Goal: Task Accomplishment & Management: Use online tool/utility

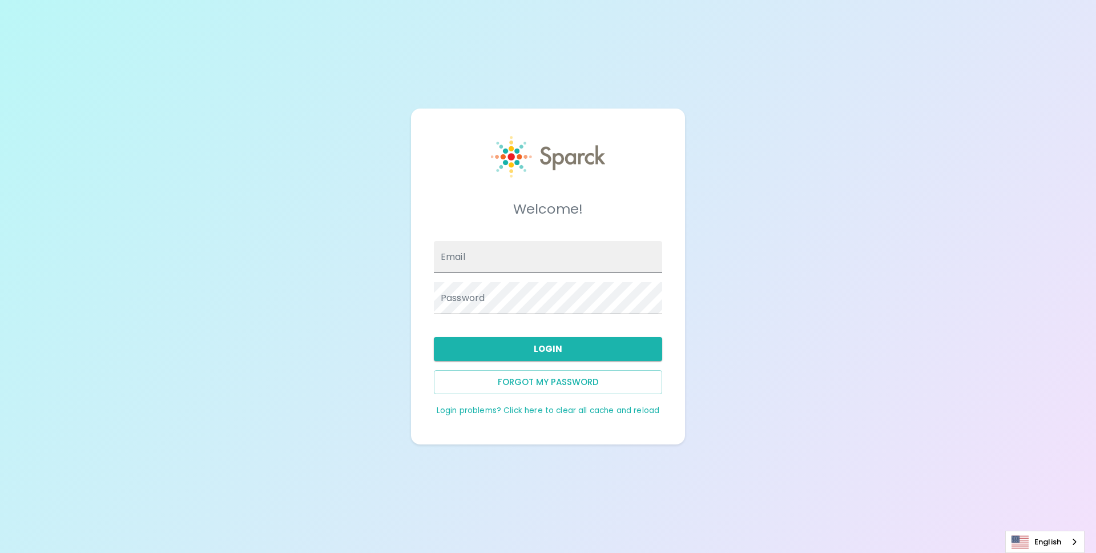
click at [545, 265] on input "Email" at bounding box center [548, 257] width 228 height 32
type input "[EMAIL_ADDRESS][DOMAIN_NAME]"
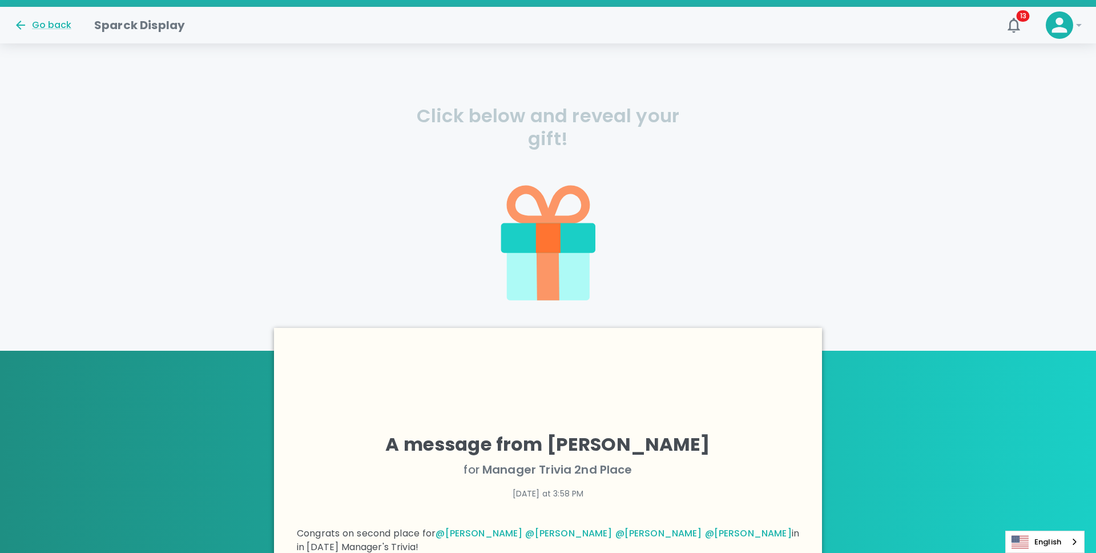
scroll to position [204, 0]
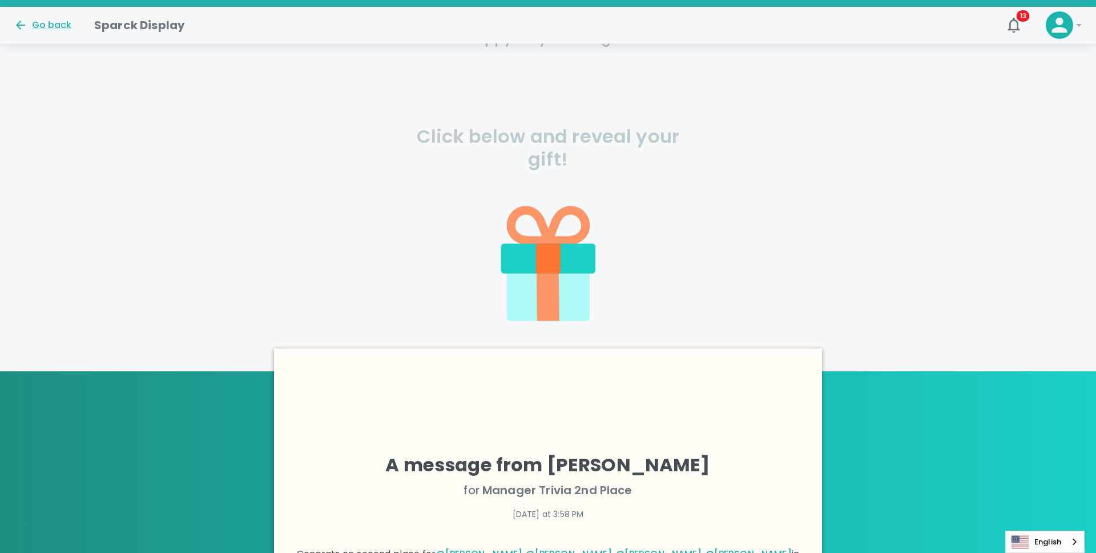
click at [550, 275] on icon at bounding box center [548, 295] width 23 height 52
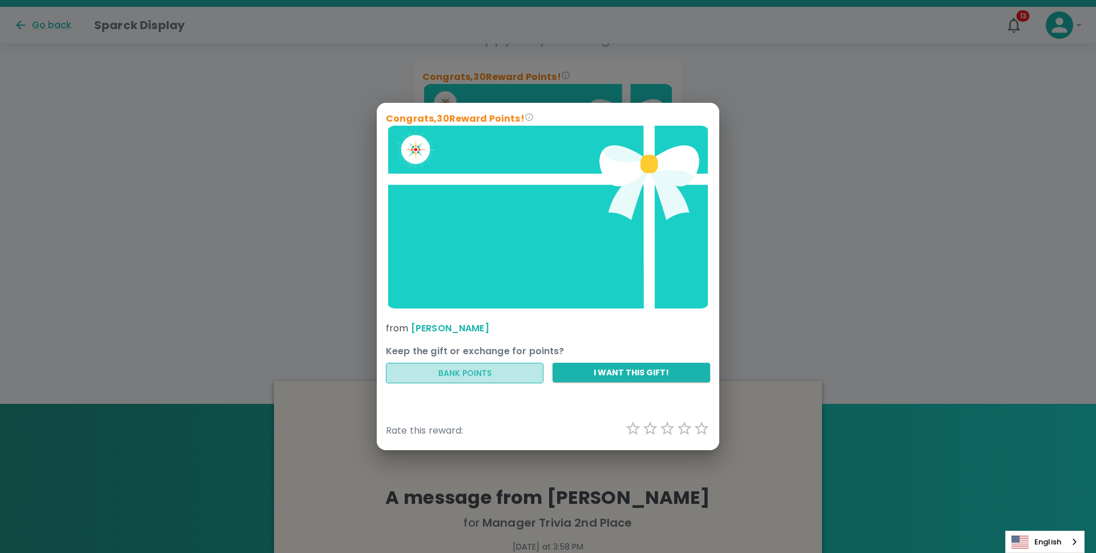
click at [526, 369] on button "Bank Points" at bounding box center [465, 372] width 158 height 21
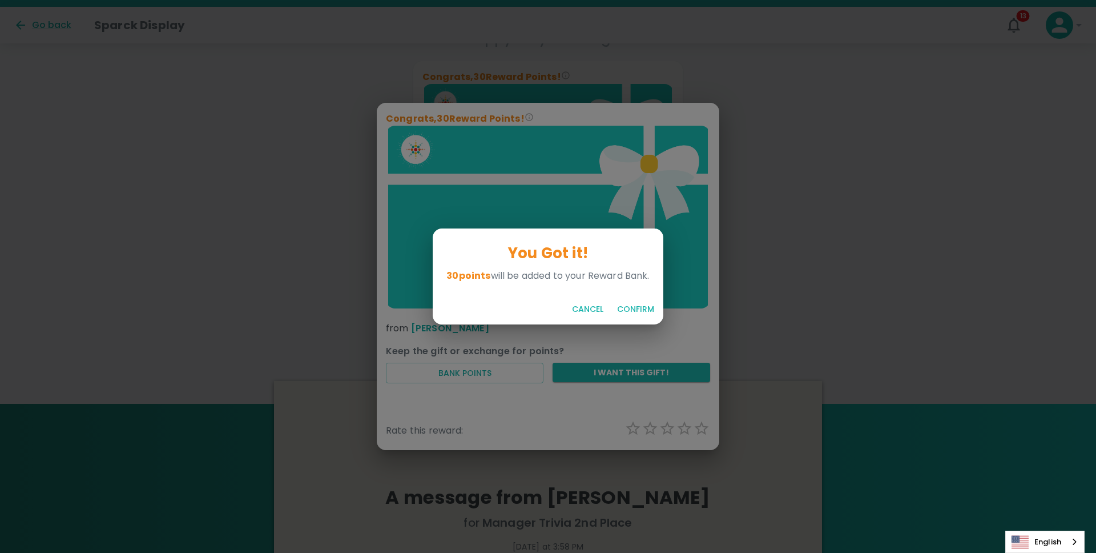
click at [644, 311] on button "Confirm" at bounding box center [635, 309] width 46 height 21
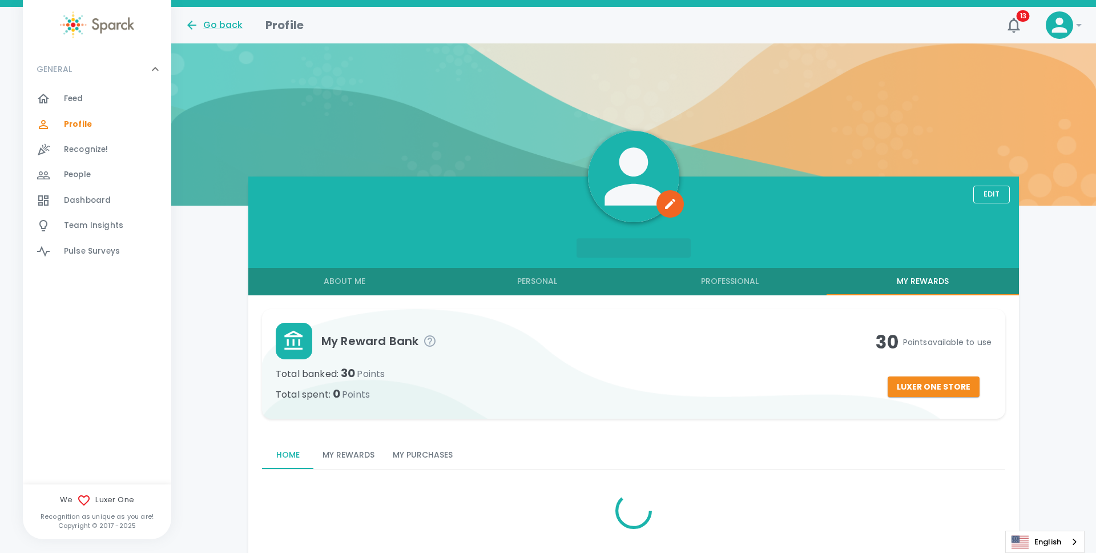
scroll to position [33, 0]
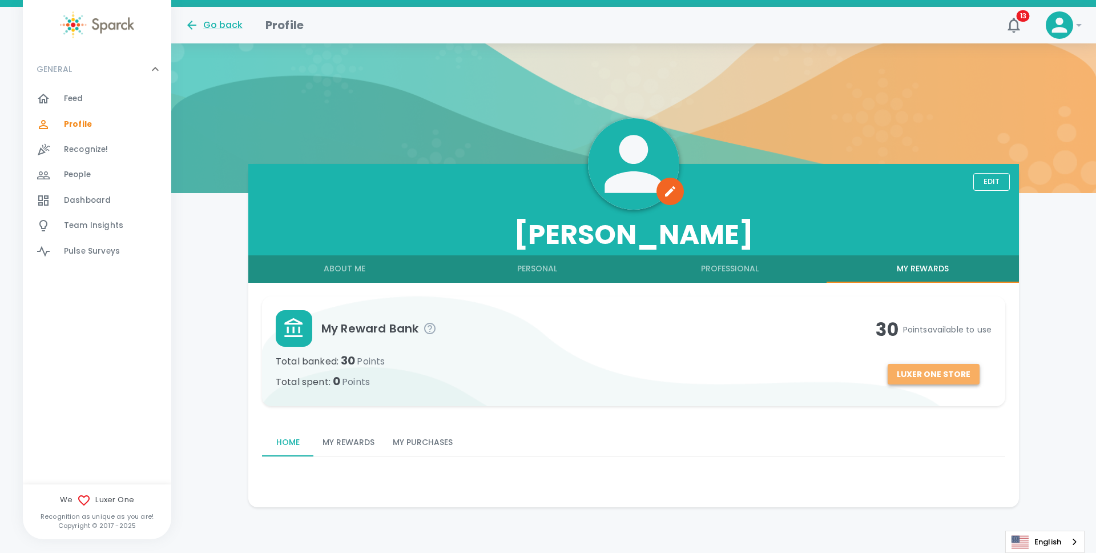
click at [950, 373] on button "Luxer One Store" at bounding box center [934, 374] width 92 height 21
